Goal: Task Accomplishment & Management: Manage account settings

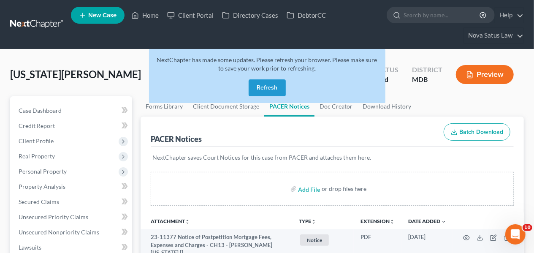
click at [263, 92] on button "Refresh" at bounding box center [267, 87] width 37 height 17
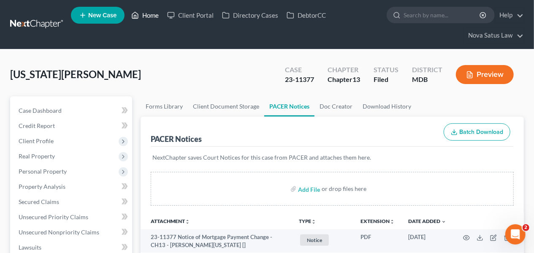
click at [153, 20] on link "Home" at bounding box center [145, 15] width 36 height 15
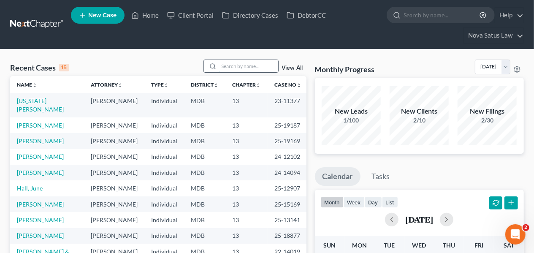
click at [219, 64] on input "search" at bounding box center [248, 66] width 59 height 12
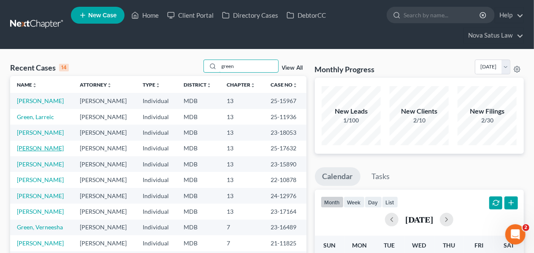
type input "green"
click at [41, 145] on link "[PERSON_NAME]" at bounding box center [40, 147] width 47 height 7
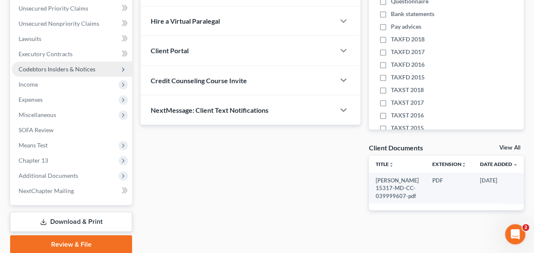
scroll to position [220, 0]
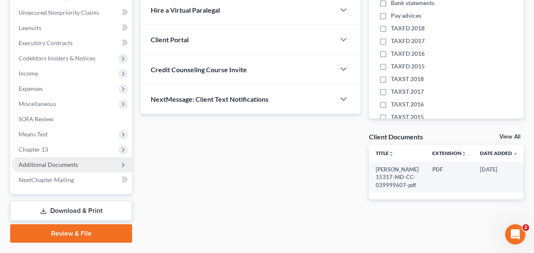
click at [65, 167] on span "Additional Documents" at bounding box center [49, 164] width 60 height 7
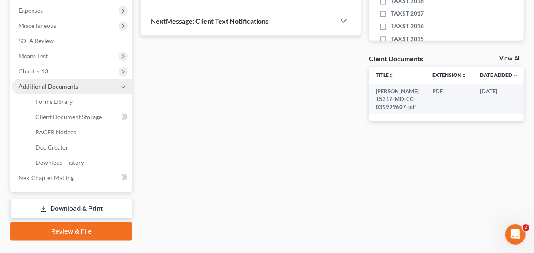
scroll to position [307, 0]
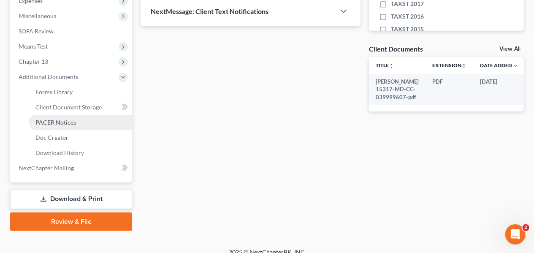
click at [67, 123] on span "PACER Notices" at bounding box center [55, 122] width 41 height 7
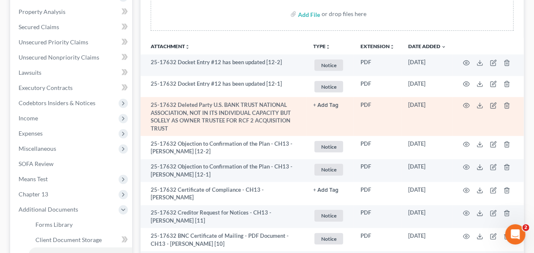
scroll to position [176, 0]
click at [468, 103] on icon "button" at bounding box center [467, 105] width 6 height 5
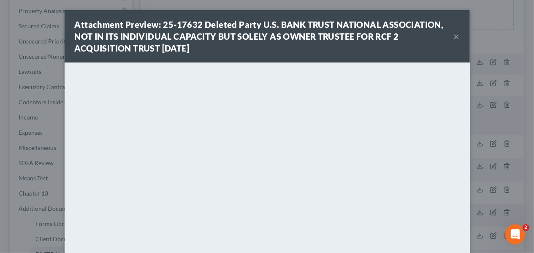
click at [455, 38] on button "×" at bounding box center [457, 36] width 6 height 10
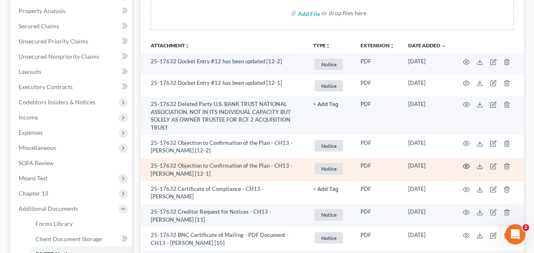
click at [469, 163] on icon "button" at bounding box center [466, 166] width 7 height 7
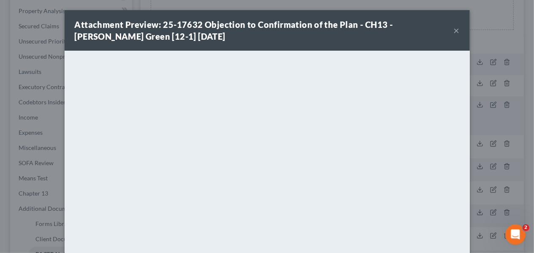
click at [457, 32] on button "×" at bounding box center [457, 30] width 6 height 10
